Goal: Entertainment & Leisure: Consume media (video, audio)

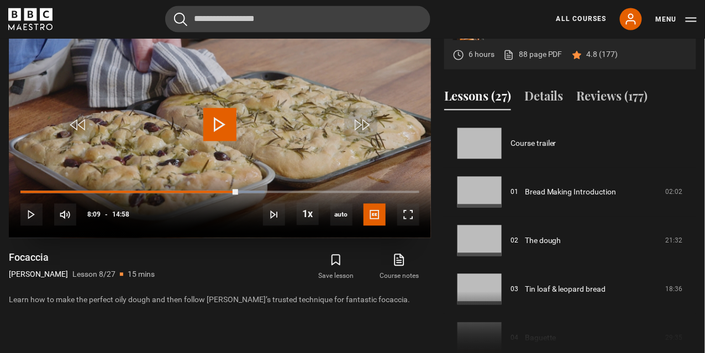
scroll to position [340, 0]
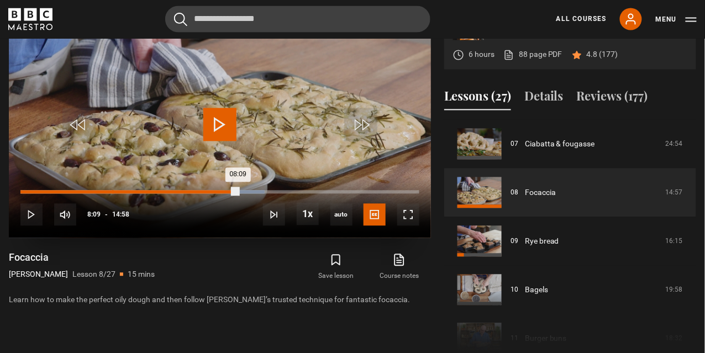
click at [112, 192] on div "03:26" at bounding box center [113, 192] width 2 height 3
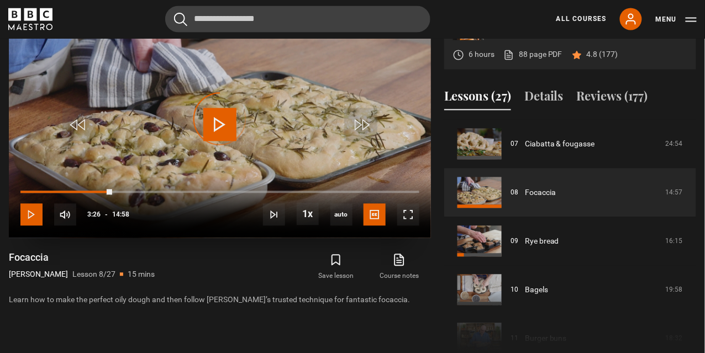
click at [32, 214] on span "Video Player" at bounding box center [31, 215] width 22 height 22
click at [85, 189] on div "10s Skip Back 10 seconds Pause 10s Skip Forward 10 seconds Loaded : 25.06% 02:2…" at bounding box center [220, 207] width 422 height 61
drag, startPoint x: 85, startPoint y: 189, endPoint x: 113, endPoint y: 188, distance: 28.7
click at [113, 188] on div "10s Skip Back 10 seconds Pause 10s Skip Forward 10 seconds Loaded : 27.28% 03:2…" at bounding box center [220, 207] width 422 height 61
drag, startPoint x: 113, startPoint y: 188, endPoint x: 47, endPoint y: 224, distance: 75.1
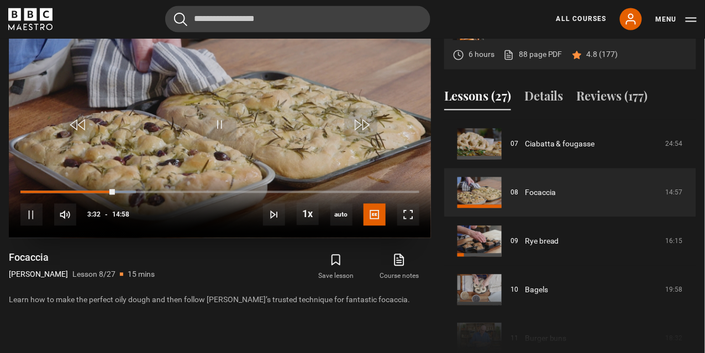
click at [47, 224] on div "10s Skip Back 10 seconds Pause 10s Skip Forward 10 seconds Loaded : 28.95% 03:2…" at bounding box center [220, 207] width 422 height 61
click at [80, 189] on div "10s Skip Back 10 seconds Pause 10s Skip Forward 10 seconds Loaded : 30.07% 02:1…" at bounding box center [220, 207] width 422 height 61
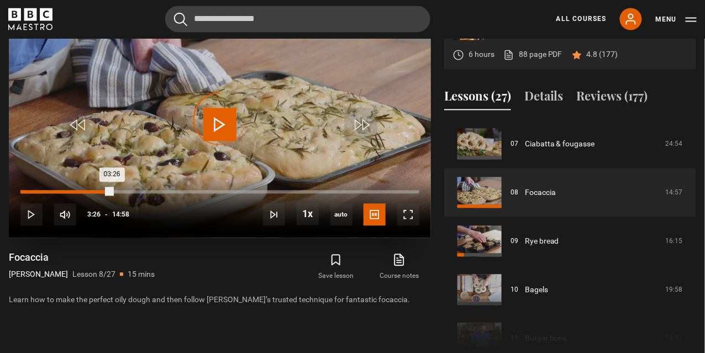
drag, startPoint x: 112, startPoint y: 192, endPoint x: 79, endPoint y: 192, distance: 33.1
click at [79, 192] on div "Loaded : 0.00% 02:11 03:26" at bounding box center [219, 192] width 399 height 3
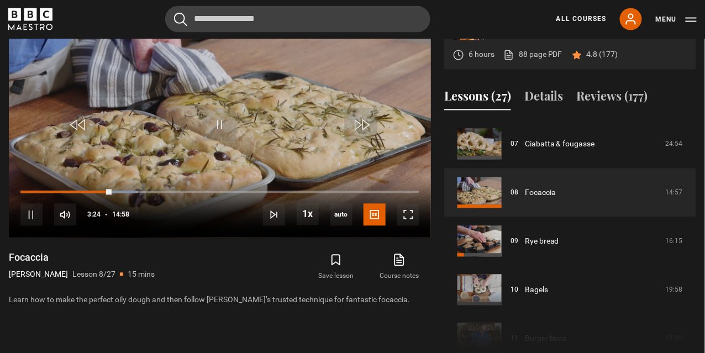
drag, startPoint x: 14, startPoint y: 154, endPoint x: 4, endPoint y: 154, distance: 10.0
click at [4, 154] on div "Bread Making [PERSON_NAME] 6 hours 88 page PDF (opens in new tab) 4.8 (177) Vid…" at bounding box center [352, 179] width 705 height 357
click at [1, 71] on div "Bread Making [PERSON_NAME] 6 hours 88 page PDF (opens in new tab) 4.8 (177) Vid…" at bounding box center [352, 179] width 705 height 357
click at [93, 192] on div "Loaded : 30.62% 02:42 03:34" at bounding box center [219, 192] width 399 height 3
click at [98, 135] on video "Video Player" at bounding box center [220, 119] width 422 height 237
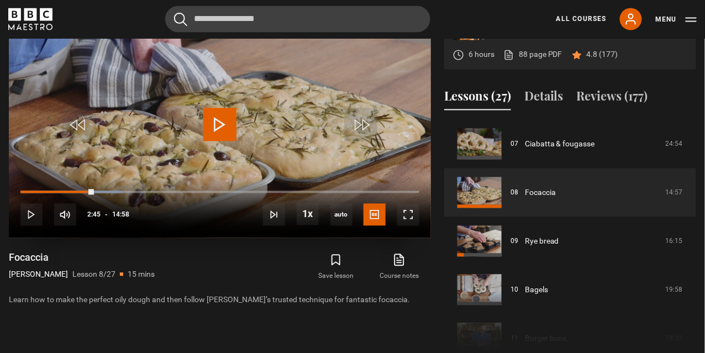
click at [215, 120] on span "Video Player" at bounding box center [219, 124] width 33 height 33
click at [218, 123] on span "Video Player" at bounding box center [219, 124] width 33 height 33
click at [123, 189] on div "10s Skip Back 10 seconds Pause 10s Skip Forward 10 seconds Loaded : 29.51% 03:5…" at bounding box center [220, 207] width 422 height 61
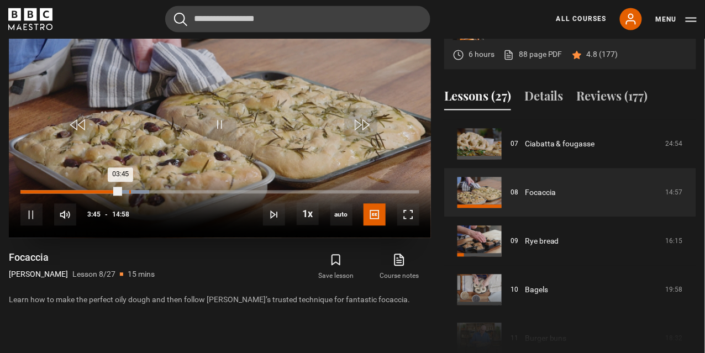
click at [129, 191] on div "Loaded : 32.29% 04:04 03:45" at bounding box center [219, 192] width 399 height 3
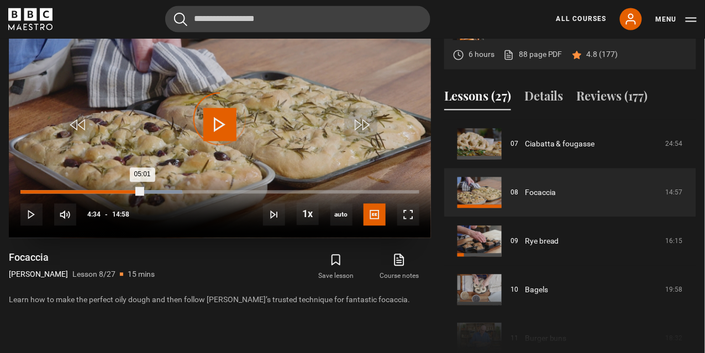
click at [142, 191] on div "Loaded : 40.65% 04:34 05:01" at bounding box center [219, 192] width 399 height 3
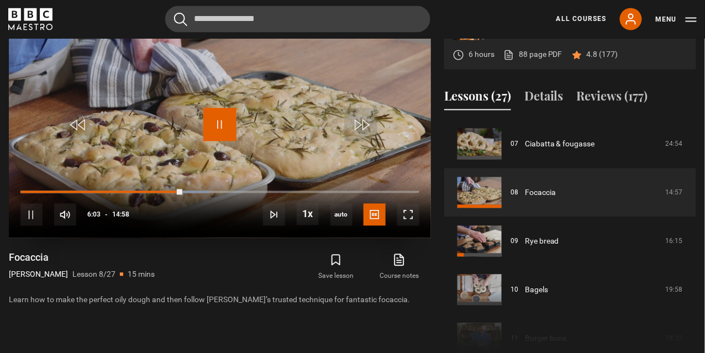
click at [221, 127] on span "Video Player" at bounding box center [219, 124] width 33 height 33
